Goal: Information Seeking & Learning: Understand process/instructions

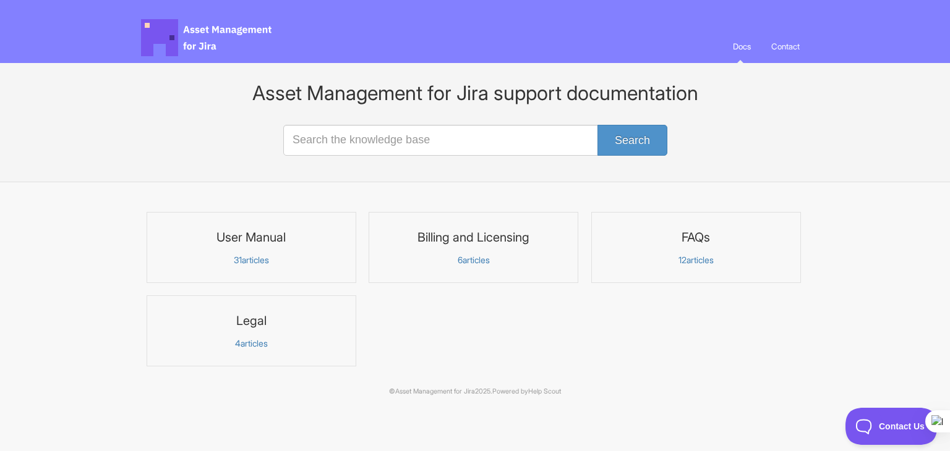
click at [514, 61] on div "Asset Management for Jira Docs Toggle Navigation Docs Contact Contact" at bounding box center [475, 31] width 668 height 63
click at [484, 122] on form "Search" at bounding box center [474, 140] width 383 height 61
click at [477, 166] on form "Search" at bounding box center [474, 140] width 383 height 61
click at [494, 179] on section "Asset Management for Jira support documentation Search" at bounding box center [475, 122] width 950 height 119
click at [267, 259] on p "31 articles" at bounding box center [252, 260] width 194 height 11
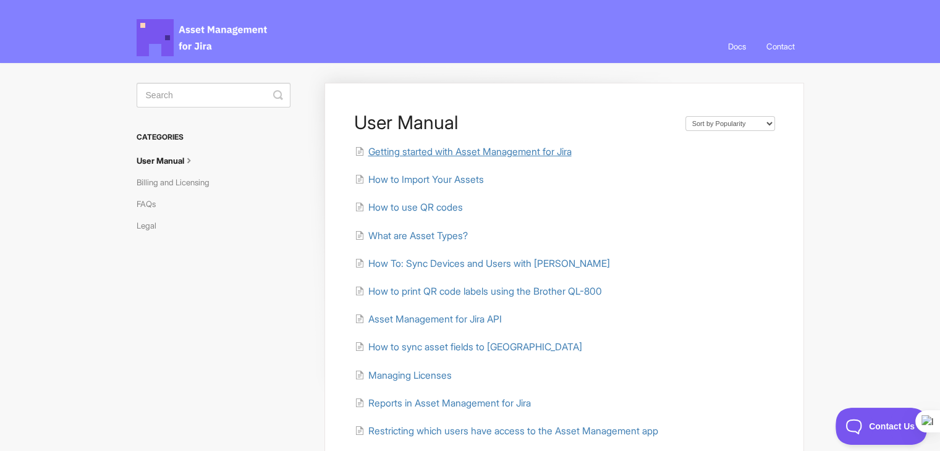
click at [422, 155] on span "Getting started with Asset Management for Jira" at bounding box center [469, 152] width 203 height 12
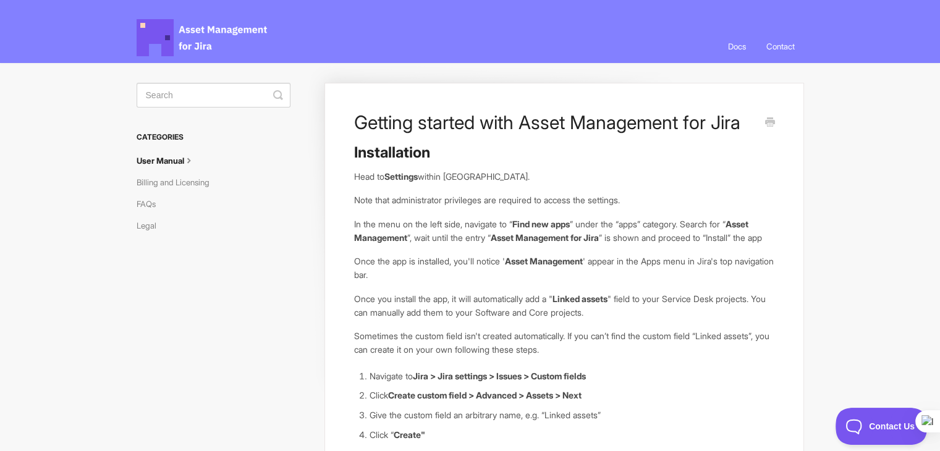
click at [477, 200] on p "Note that administrator privileges are required to access the settings." at bounding box center [564, 201] width 421 height 14
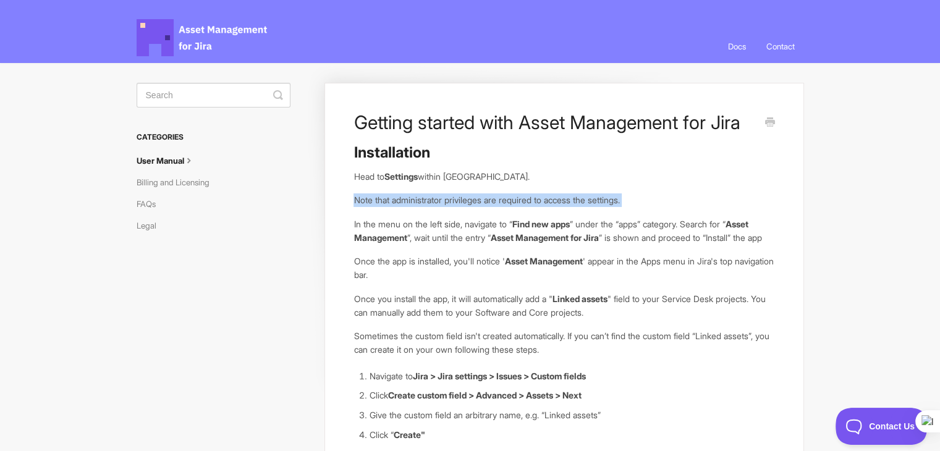
click at [477, 200] on p "Note that administrator privileges are required to access the settings." at bounding box center [564, 201] width 421 height 14
click at [475, 221] on icon at bounding box center [475, 221] width 2 height 2
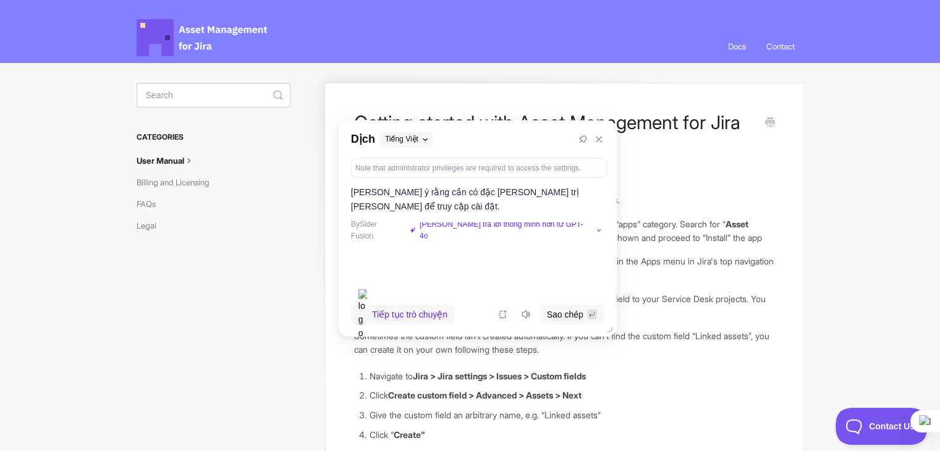
click at [636, 266] on div "Installation Head to Settings within [GEOGRAPHIC_DATA]. Note that administrator…" at bounding box center [564, 432] width 421 height 579
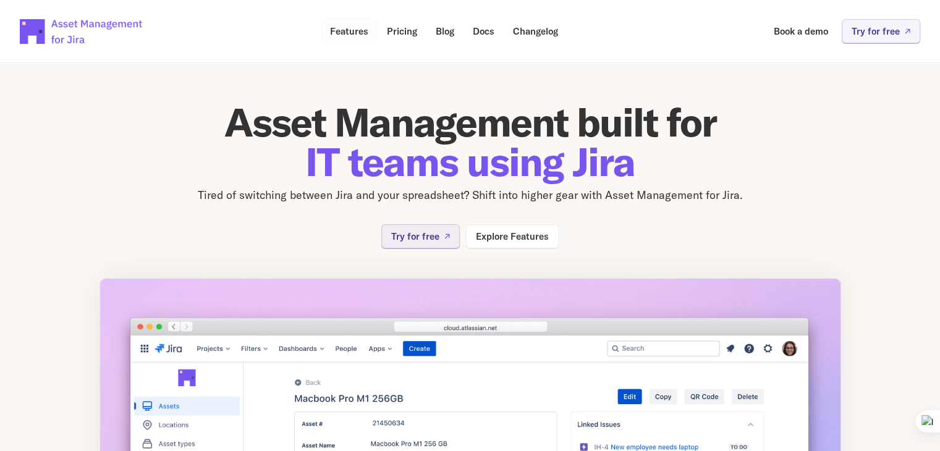
click at [329, 33] on link "Features" at bounding box center [350, 31] width 56 height 24
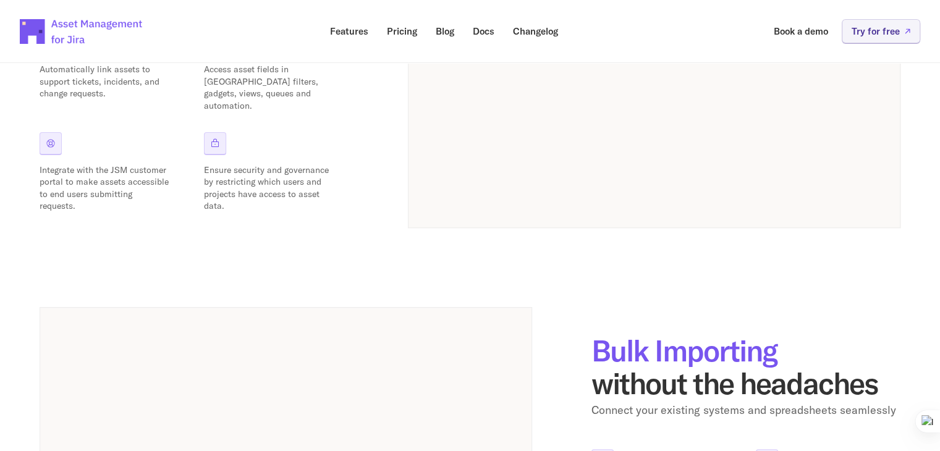
scroll to position [495, 0]
